Goal: Information Seeking & Learning: Learn about a topic

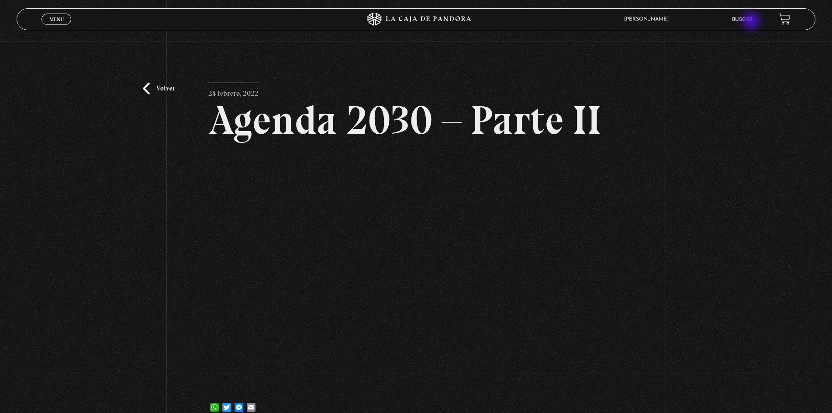
click at [752, 21] on link "Buscar" at bounding box center [742, 19] width 21 height 5
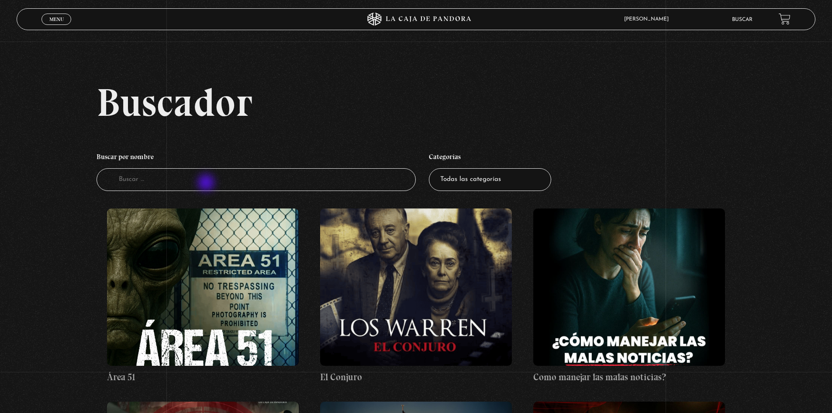
click at [206, 182] on input "Buscador" at bounding box center [256, 179] width 320 height 23
type input "onu"
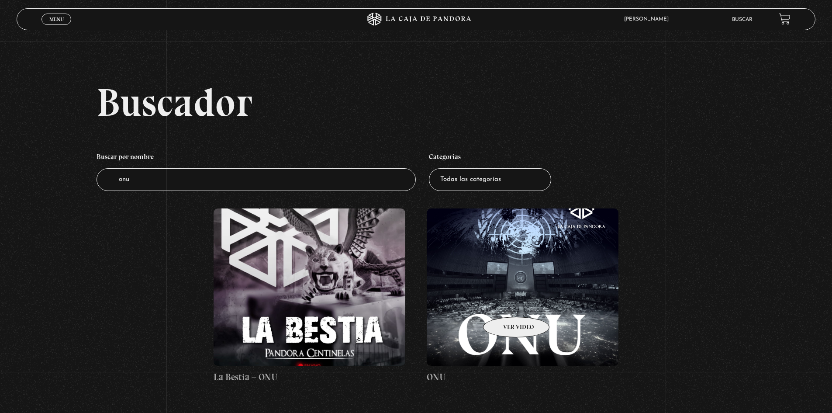
click at [513, 283] on figure at bounding box center [523, 286] width 192 height 157
